Goal: Task Accomplishment & Management: Use online tool/utility

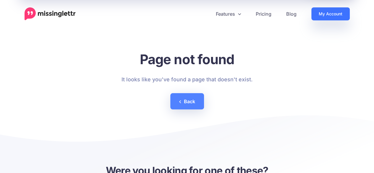
click at [317, 12] on link "My Account" at bounding box center [331, 13] width 38 height 13
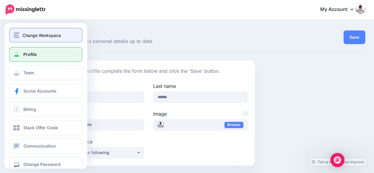
click at [42, 38] on span "Change Workspace" at bounding box center [41, 35] width 38 height 7
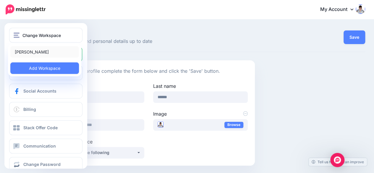
click at [40, 52] on link "[PERSON_NAME]" at bounding box center [44, 52] width 69 height 12
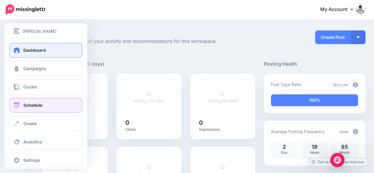
scroll to position [11, 0]
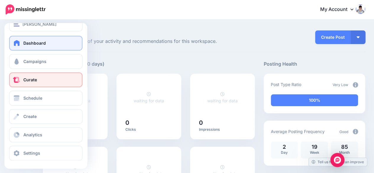
click at [43, 77] on link "Curate" at bounding box center [45, 79] width 73 height 15
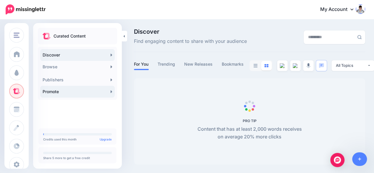
click at [101, 88] on link "Promote" at bounding box center [77, 92] width 75 height 12
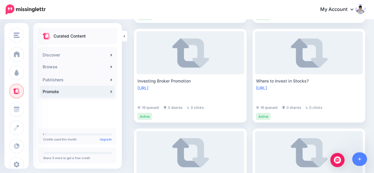
scroll to position [533, 0]
